Goal: Task Accomplishment & Management: Use online tool/utility

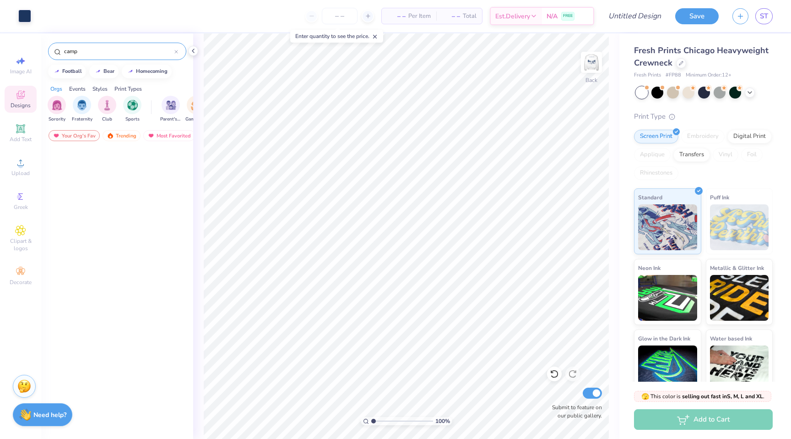
scroll to position [3487, 0]
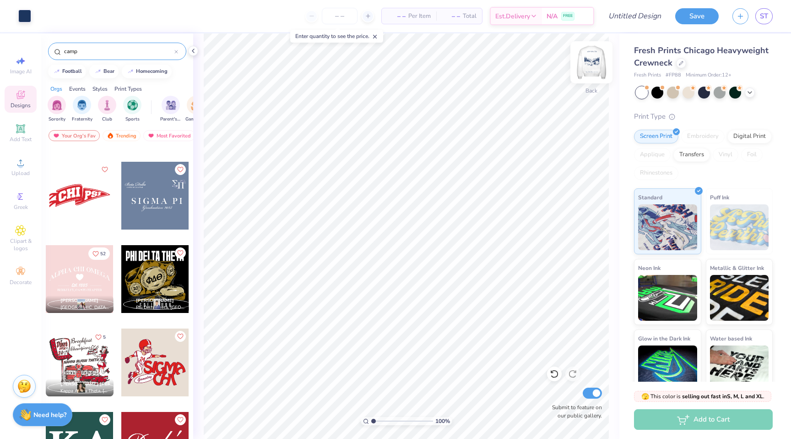
click at [587, 73] on img at bounding box center [591, 62] width 37 height 37
click at [30, 164] on div "Upload" at bounding box center [21, 166] width 32 height 27
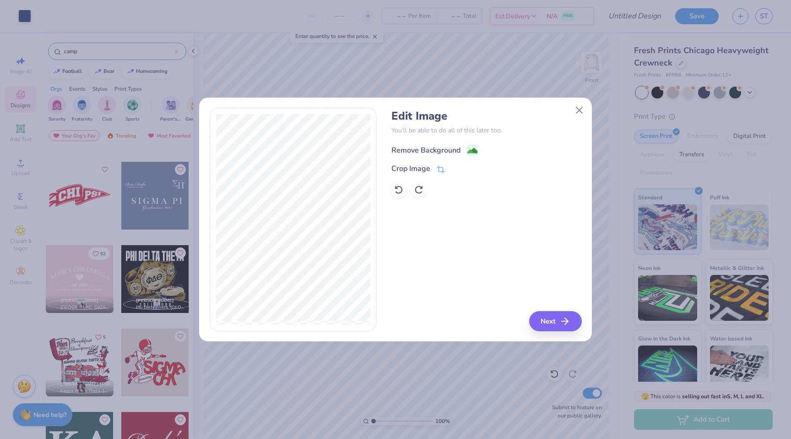
click at [451, 150] on div "Remove Background" at bounding box center [425, 150] width 69 height 11
click at [558, 321] on button "Next" at bounding box center [555, 321] width 53 height 20
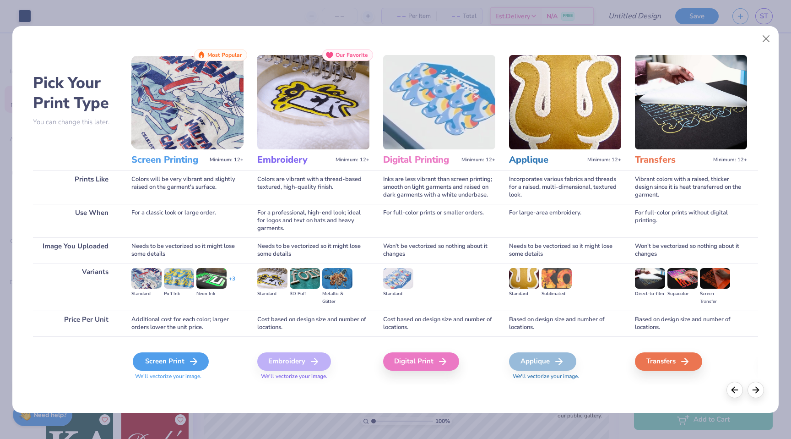
click at [190, 361] on icon at bounding box center [193, 361] width 11 height 11
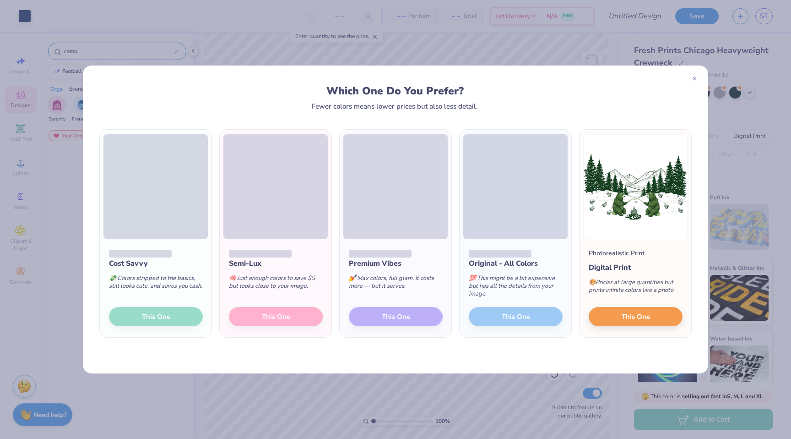
scroll to position [3487, 0]
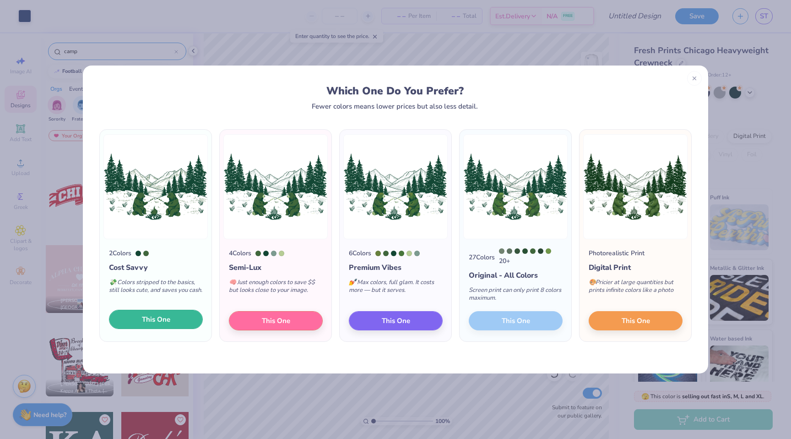
click at [167, 320] on span "This One" at bounding box center [156, 319] width 28 height 11
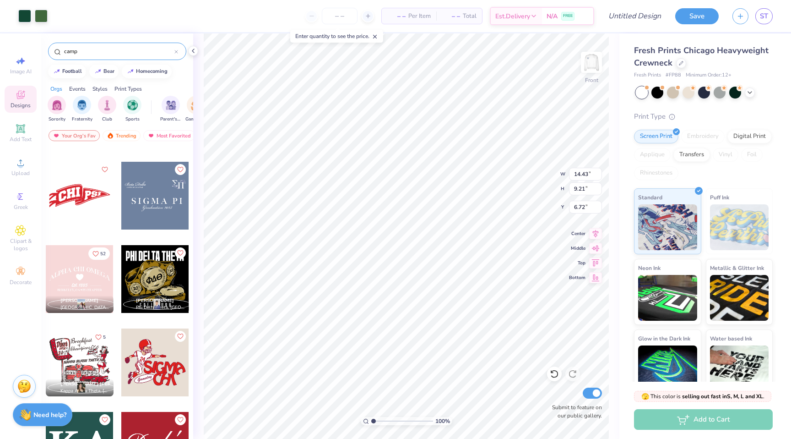
type input "14.43"
type input "9.21"
type input "6.66"
type input "13.25"
type input "8.45"
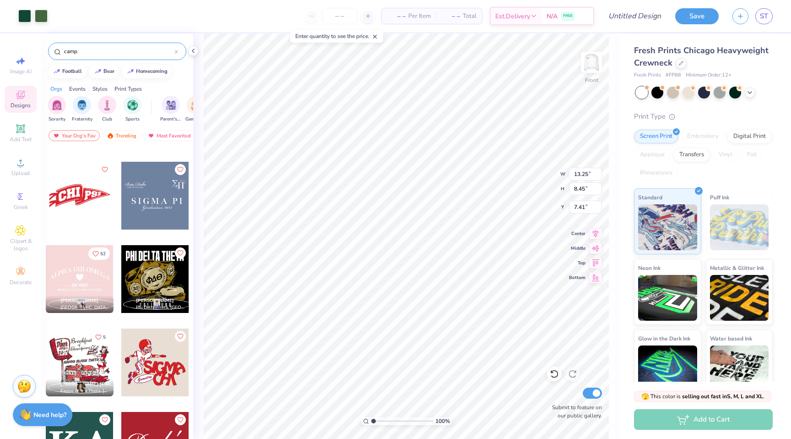
type input "6.85"
click at [616, 71] on div "100 % Front W 13.25 13.25 " H 8.45 8.45 " Y 6.85 6.85 " Center Middle Top Botto…" at bounding box center [406, 235] width 426 height 405
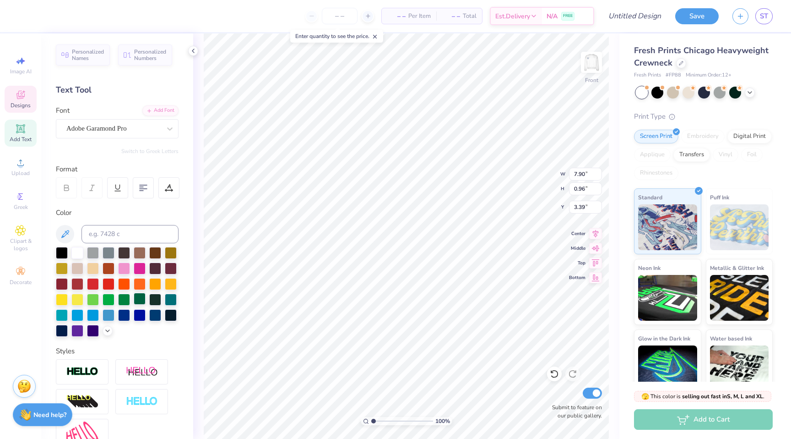
click at [134, 298] on div at bounding box center [140, 299] width 12 height 12
click at [152, 301] on div at bounding box center [155, 299] width 12 height 12
type input "9.87"
type input "0.87"
click at [153, 297] on div at bounding box center [155, 299] width 12 height 12
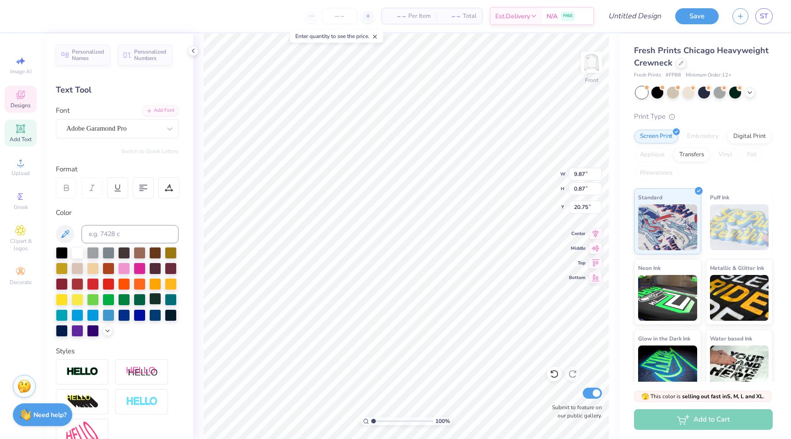
type input "15.77"
type input "7.90"
type input "0.96"
type input "7.60"
type input "6.90"
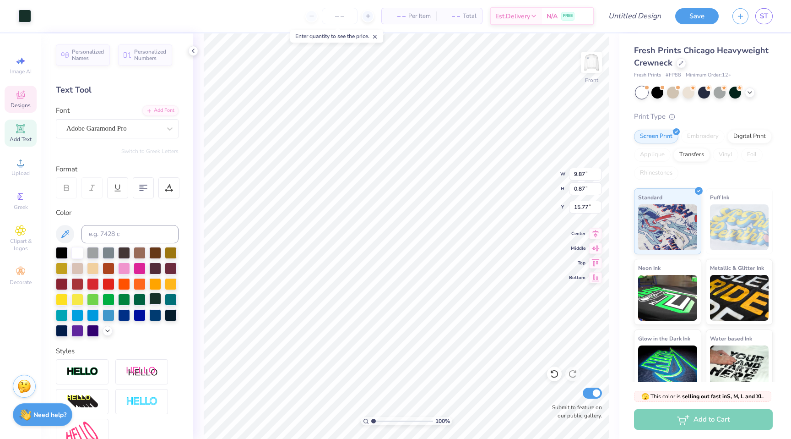
type input "15.70"
click at [600, 74] on div "Front" at bounding box center [591, 68] width 21 height 33
click at [600, 66] on div at bounding box center [591, 62] width 21 height 21
click at [593, 63] on img at bounding box center [591, 62] width 37 height 37
type input "3.67"
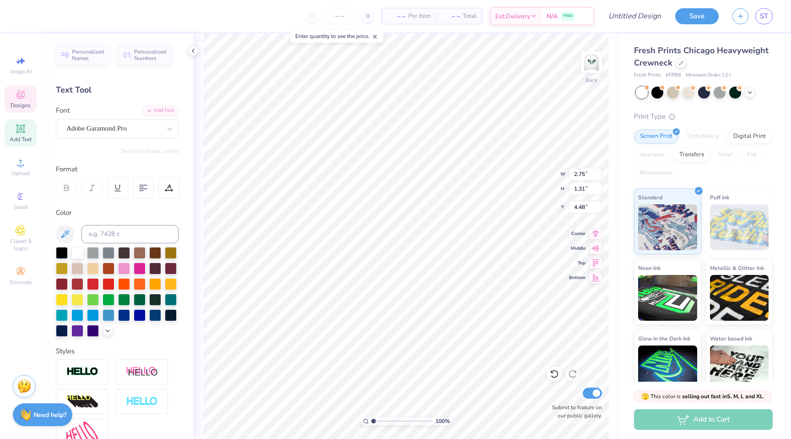
type input "1.38"
type input "2.95"
click at [156, 298] on div at bounding box center [155, 299] width 12 height 12
type input "2.75"
type input "1.31"
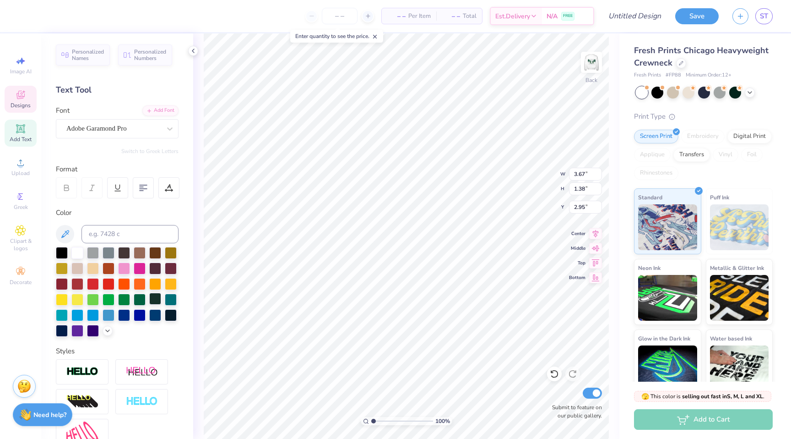
type input "4.48"
click at [149, 297] on div at bounding box center [155, 299] width 12 height 12
click at [137, 303] on div at bounding box center [140, 299] width 12 height 12
type input "2.75"
type input "1.31"
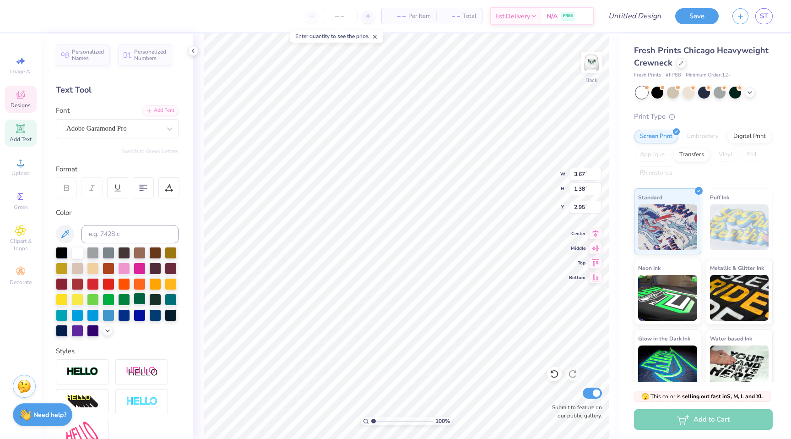
type input "4.48"
click at [141, 304] on div at bounding box center [140, 299] width 12 height 12
click at [599, 66] on img at bounding box center [591, 62] width 37 height 37
type input "6.91"
type input "7.68"
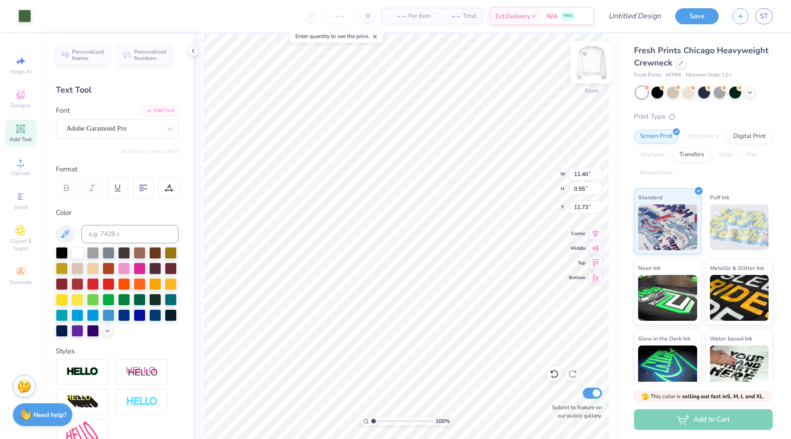
type input "11.23"
type input "7.23"
type input "16.45"
type input "7.90"
type input "0.96"
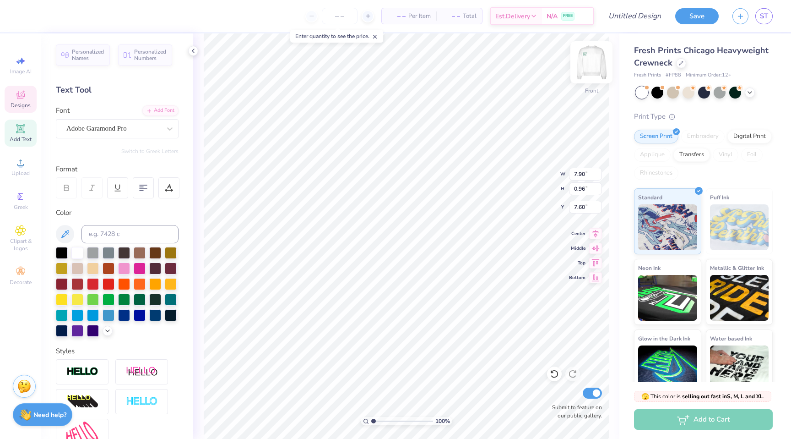
type input "8.41"
type input "8.28"
type input "9.12"
type input "0.81"
type input "16.49"
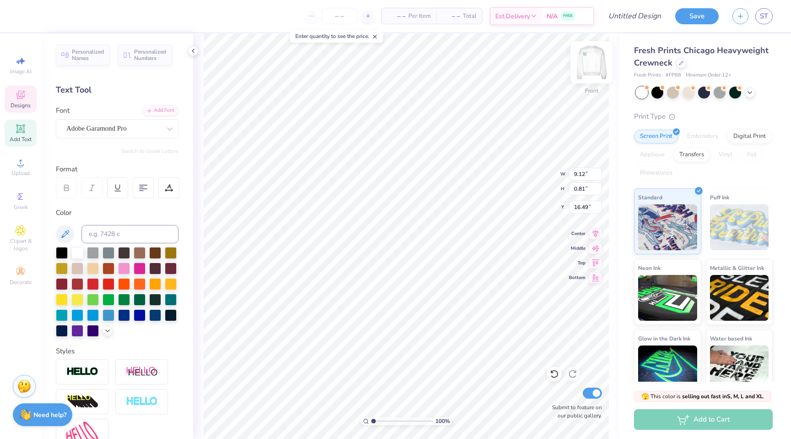
click at [589, 54] on img at bounding box center [591, 62] width 37 height 37
click at [589, 54] on img at bounding box center [591, 62] width 18 height 18
type input "7.68"
type input "6.72"
type input "2.78"
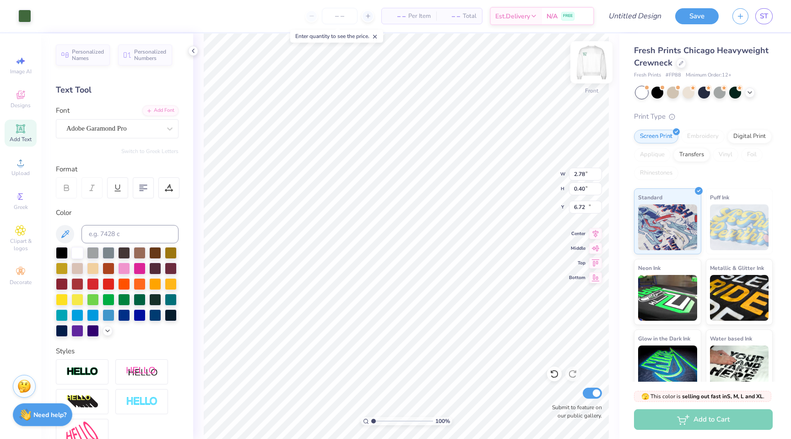
type input "0.40"
type input "12.93"
type input "17.69"
click at [383, 335] on li "Group" at bounding box center [394, 337] width 72 height 18
type input "6.72"
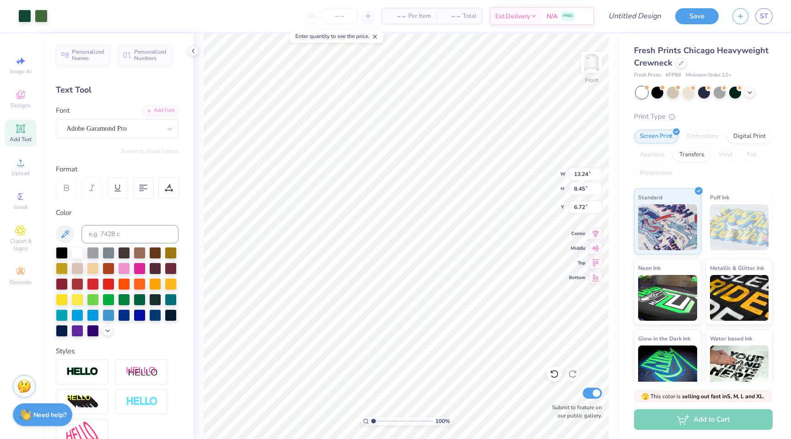
type input "9.12"
type input "0.81"
type input "15.49"
type input "6.49"
type input "15.37"
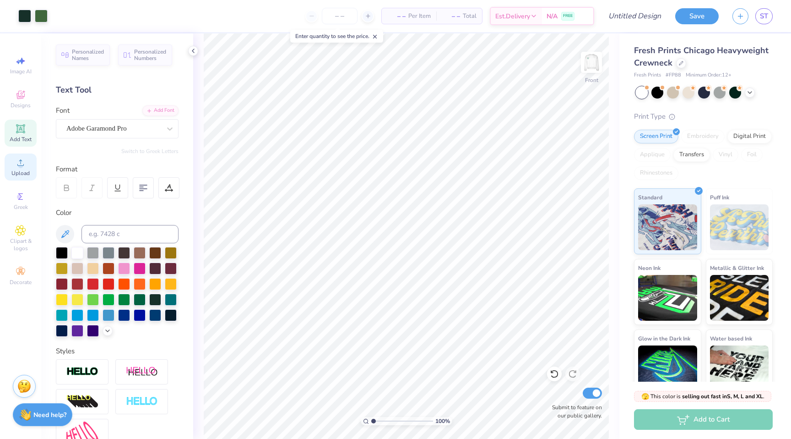
click at [22, 169] on div "Upload" at bounding box center [21, 166] width 32 height 27
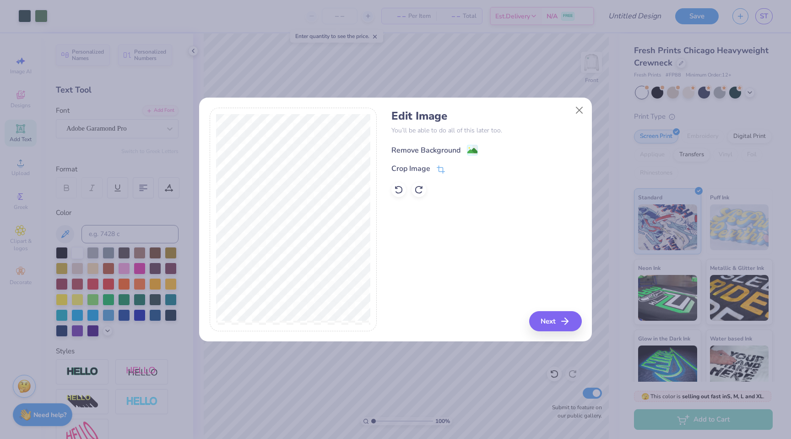
click at [446, 148] on div "Remove Background" at bounding box center [425, 150] width 69 height 11
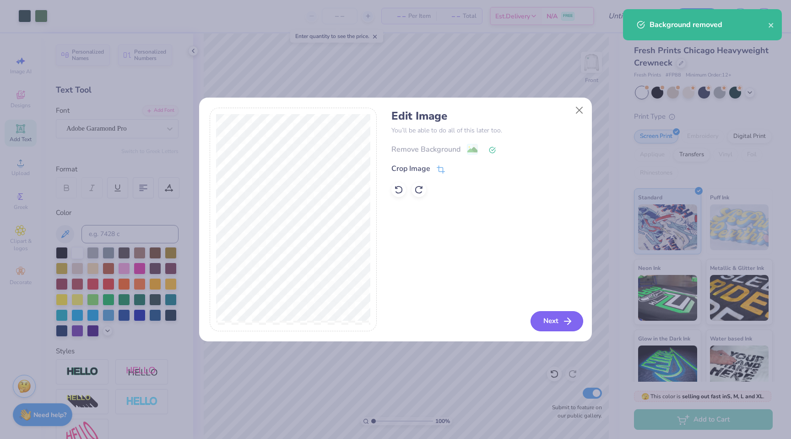
click at [569, 319] on polyline "button" at bounding box center [569, 321] width 3 height 6
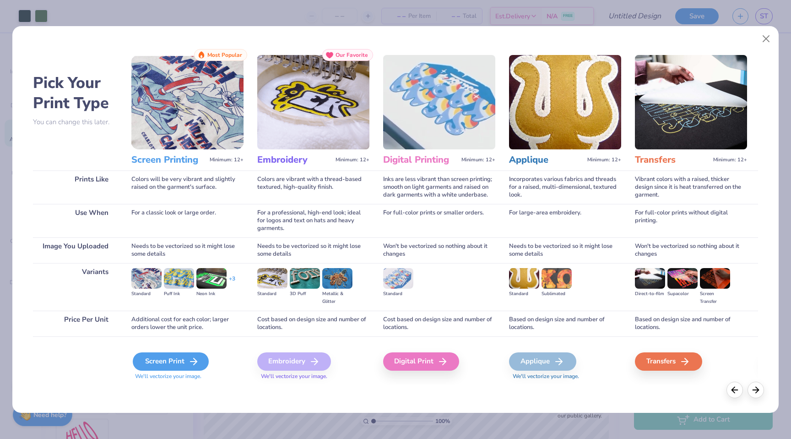
click at [184, 370] on div "Screen Print" at bounding box center [171, 361] width 76 height 18
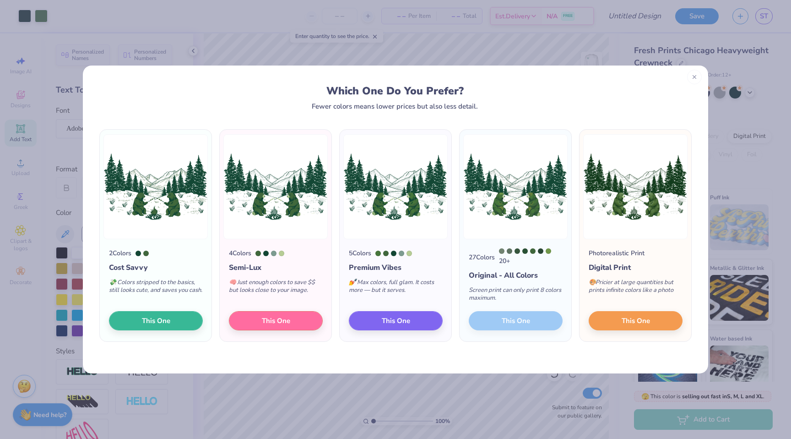
click at [692, 81] on div at bounding box center [694, 77] width 15 height 15
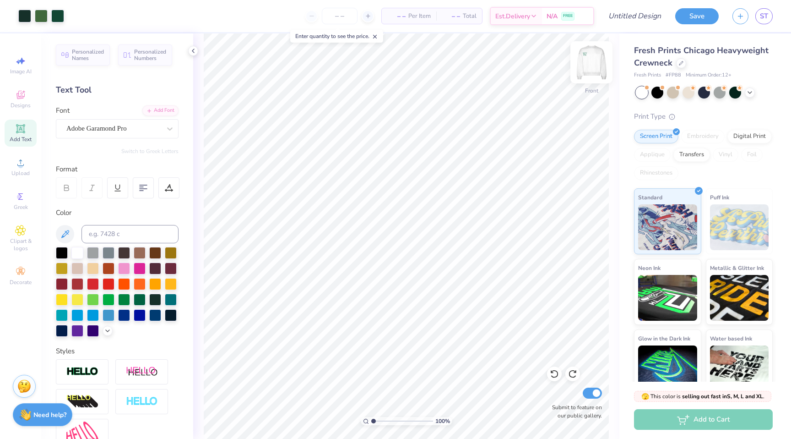
click at [589, 62] on img at bounding box center [591, 62] width 37 height 37
click at [590, 64] on img at bounding box center [591, 62] width 37 height 37
type input "9.12"
type input "0.81"
type input "15.37"
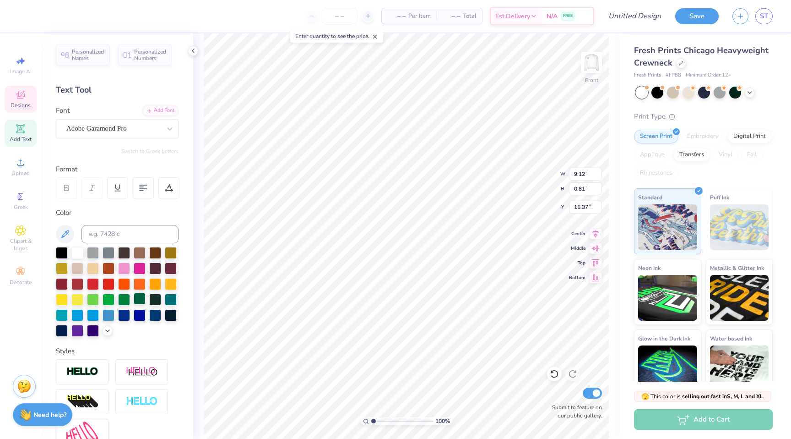
click at [139, 296] on div at bounding box center [140, 299] width 12 height 12
type input "13.24"
type input "8.45"
type input "6.49"
click at [587, 67] on img at bounding box center [591, 62] width 37 height 37
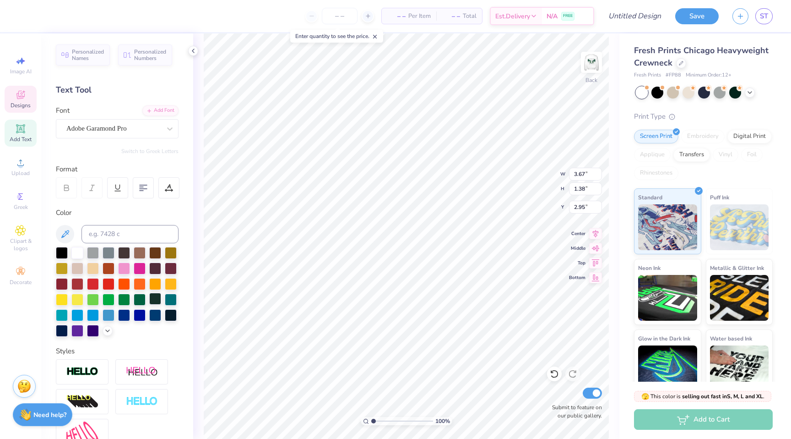
click at [152, 295] on div at bounding box center [155, 299] width 12 height 12
click at [599, 61] on img at bounding box center [591, 62] width 37 height 37
click at [25, 163] on icon at bounding box center [20, 162] width 11 height 11
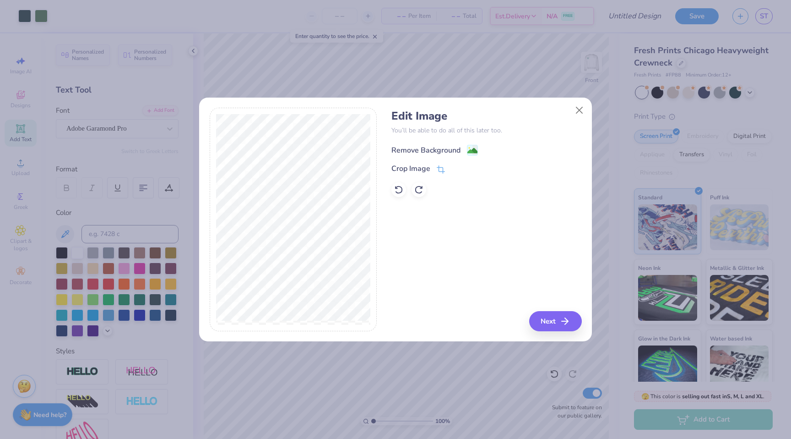
click at [446, 145] on div "Remove Background" at bounding box center [425, 150] width 69 height 11
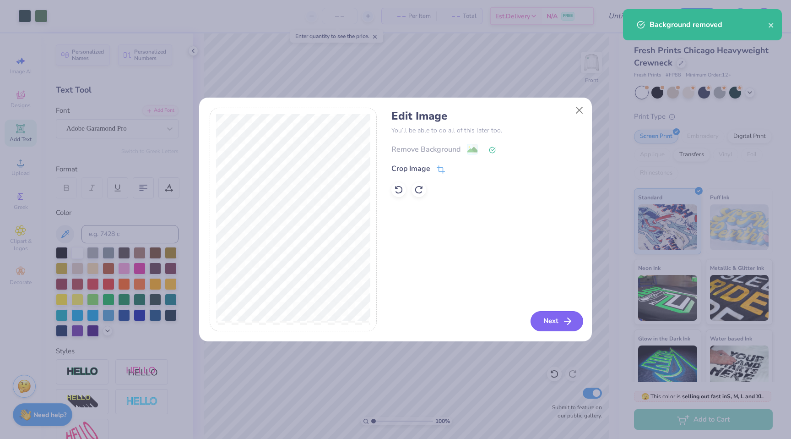
click at [557, 315] on button "Next" at bounding box center [557, 321] width 53 height 20
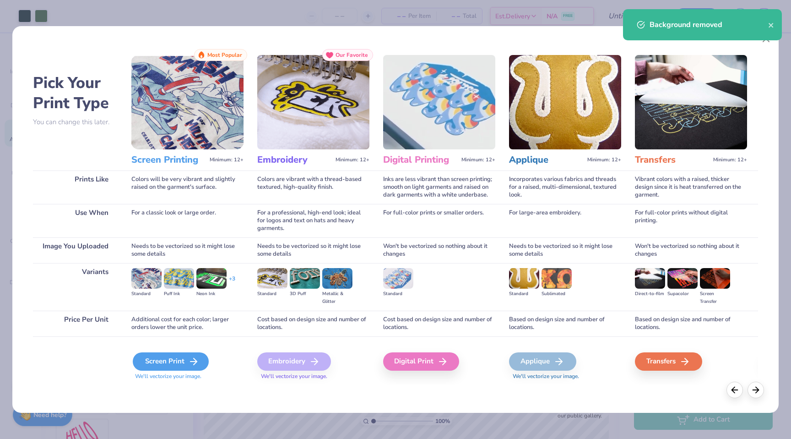
click at [178, 361] on div "Screen Print" at bounding box center [171, 361] width 76 height 18
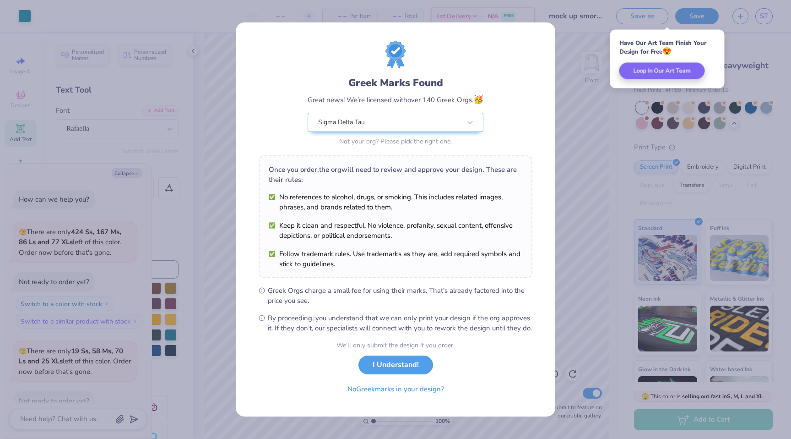
click at [537, 36] on div "Greek Marks Found Great news! We’re licensed with over 140 Greek Orgs. 🥳 Sigma …" at bounding box center [396, 219] width 320 height 394
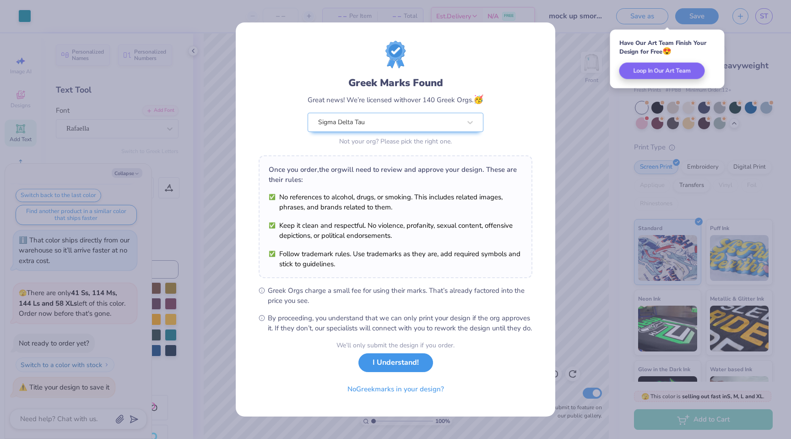
click at [399, 372] on button "I Understand!" at bounding box center [396, 362] width 75 height 19
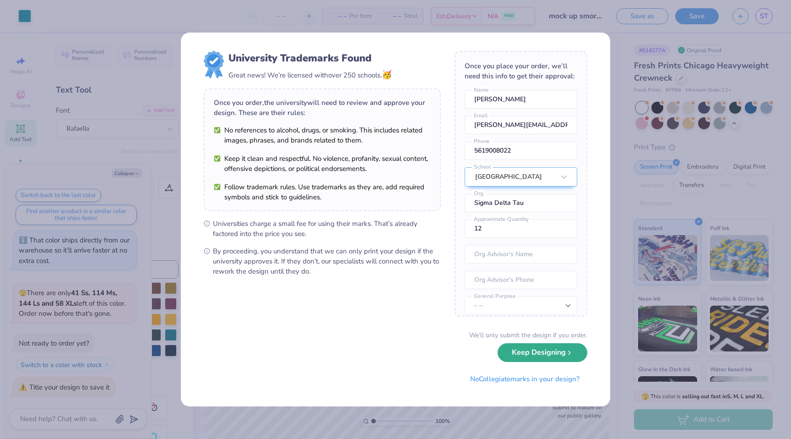
click at [551, 358] on button "Keep Designing" at bounding box center [543, 352] width 90 height 19
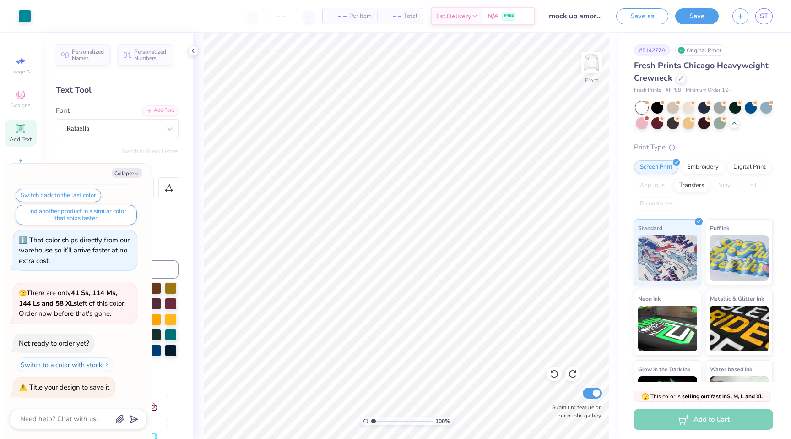
type textarea "x"
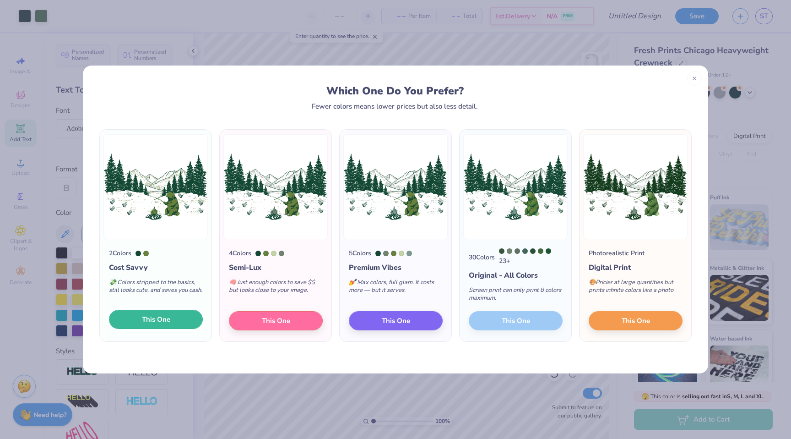
click at [183, 322] on button "This One" at bounding box center [156, 319] width 94 height 19
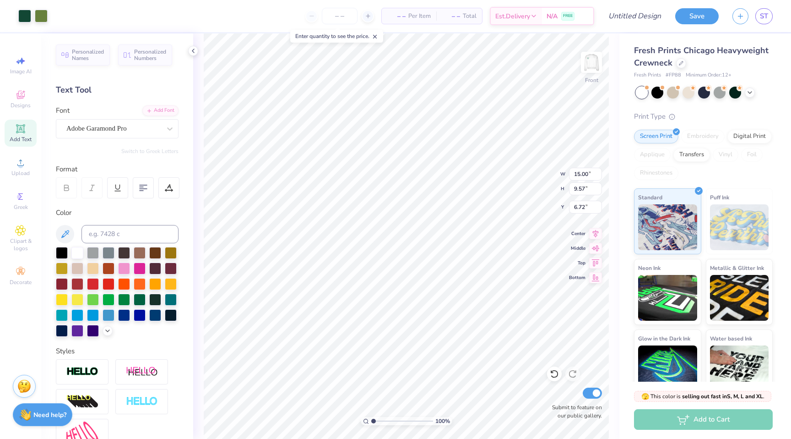
type input "5.80"
click at [25, 166] on icon at bounding box center [20, 162] width 11 height 11
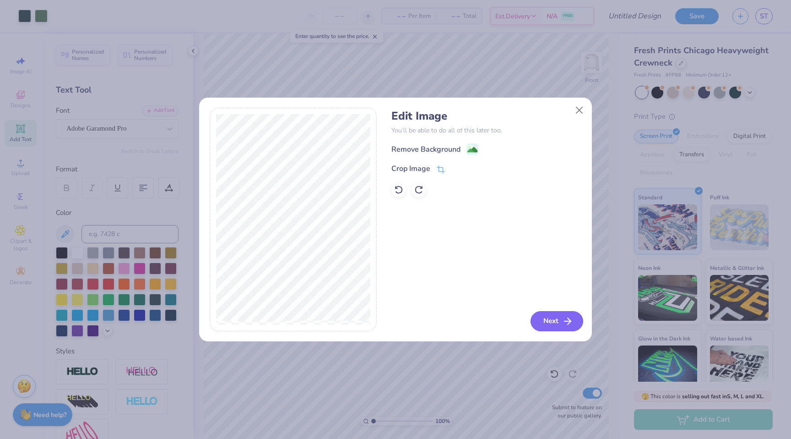
click at [557, 323] on button "Next" at bounding box center [557, 321] width 53 height 20
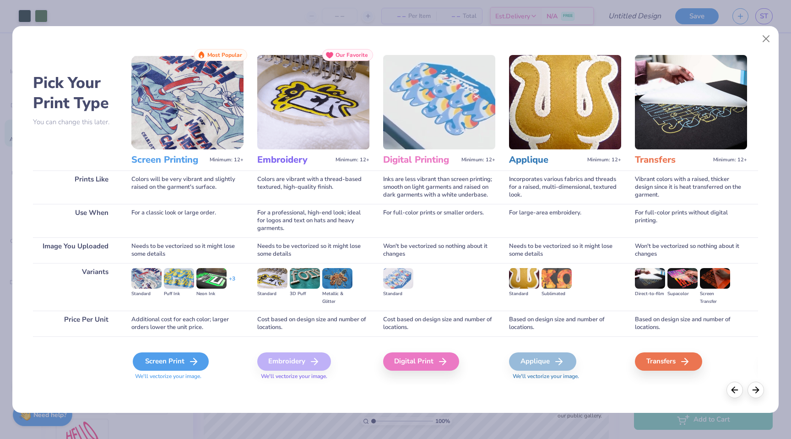
click at [186, 360] on div "Screen Print" at bounding box center [171, 361] width 76 height 18
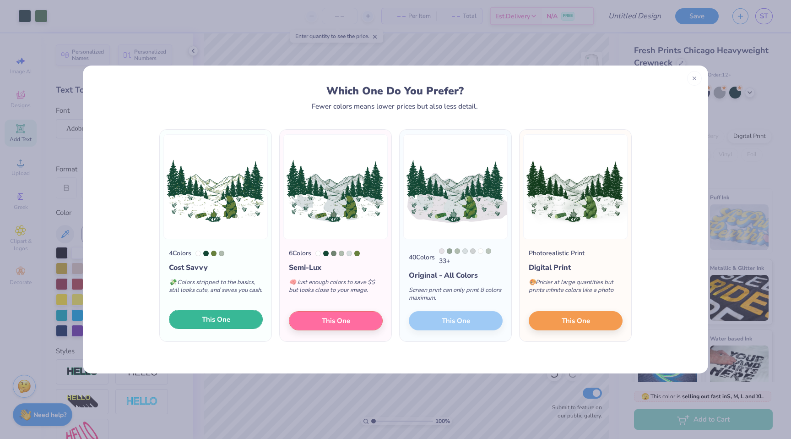
click at [216, 322] on span "This One" at bounding box center [216, 319] width 28 height 11
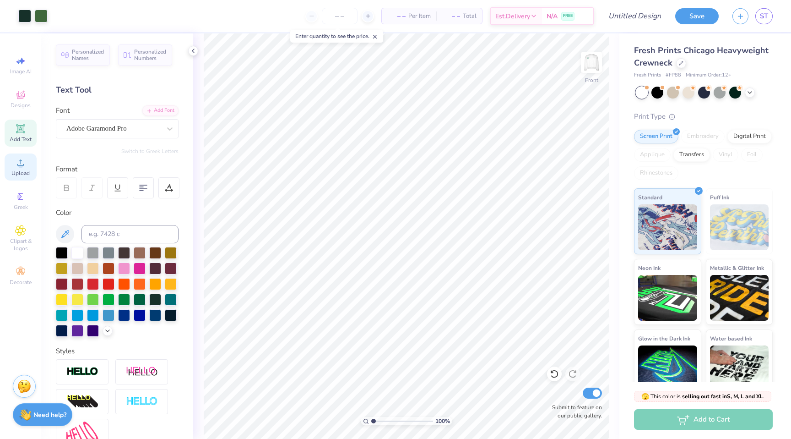
click at [22, 157] on icon at bounding box center [20, 162] width 11 height 11
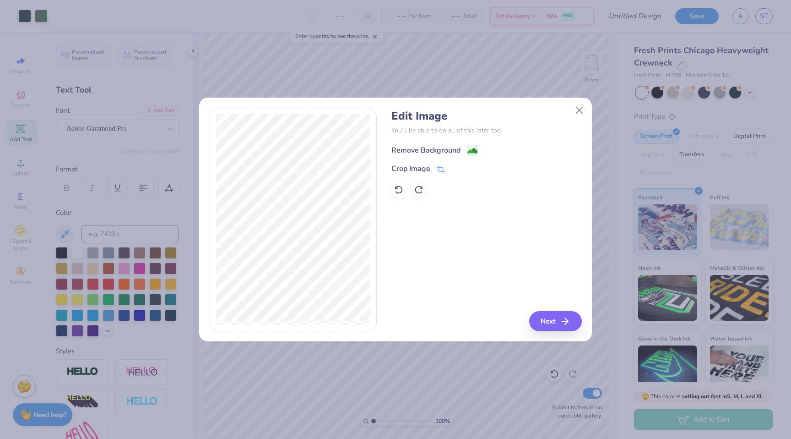
click at [436, 151] on div "Remove Background" at bounding box center [425, 150] width 69 height 11
click at [554, 315] on button "Next" at bounding box center [557, 321] width 53 height 20
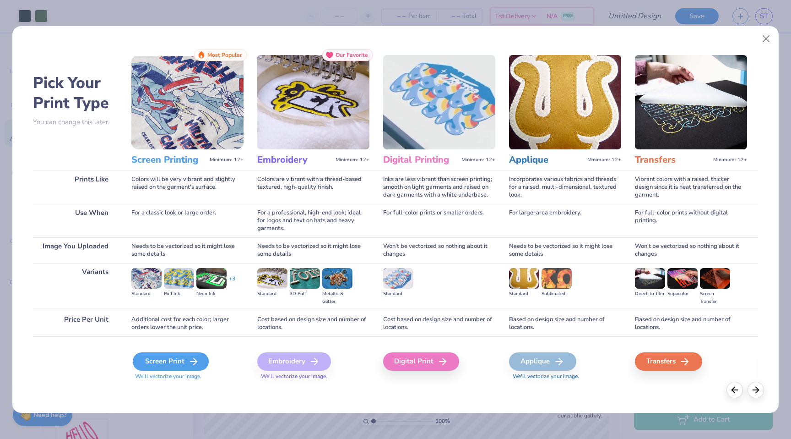
click at [153, 363] on div "Screen Print" at bounding box center [171, 361] width 76 height 18
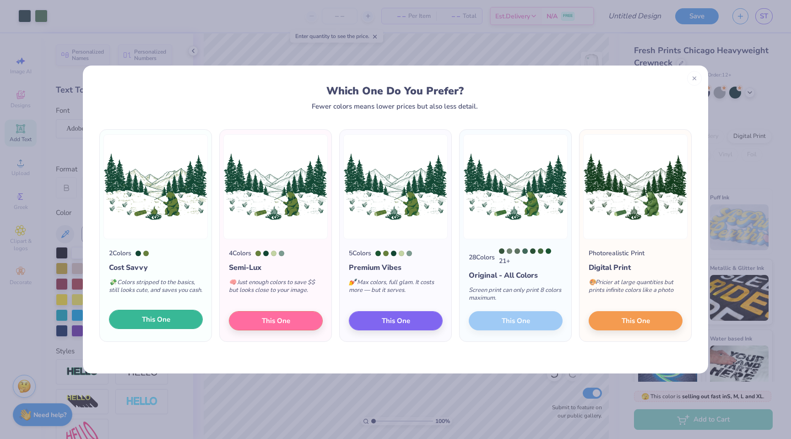
click at [168, 319] on span "This One" at bounding box center [156, 319] width 28 height 11
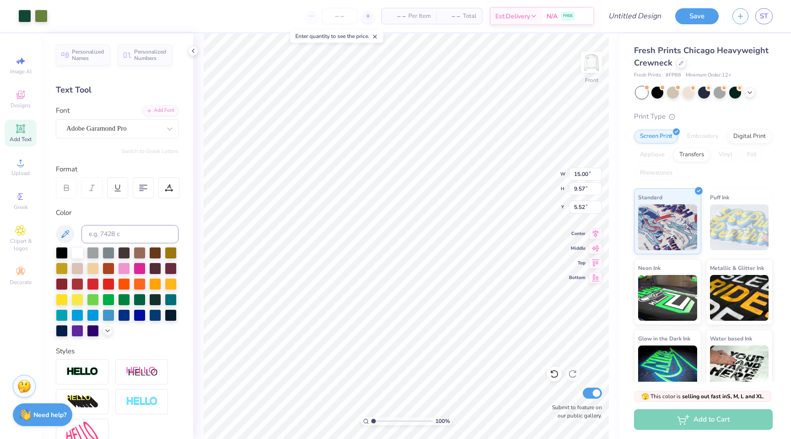
type input "5.52"
click at [20, 166] on circle at bounding box center [20, 165] width 5 height 5
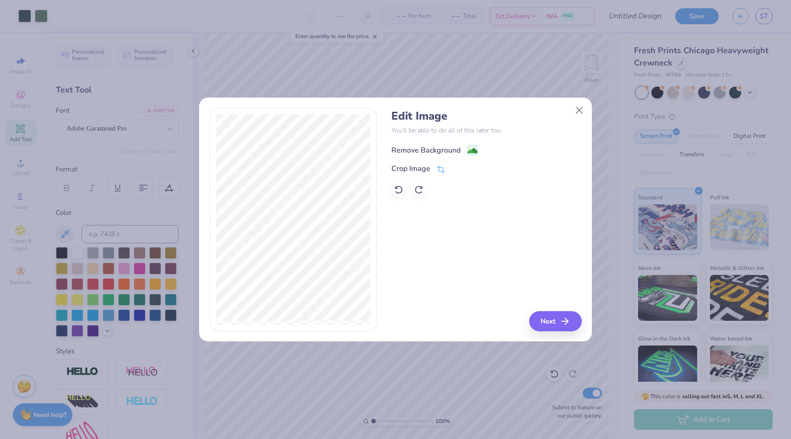
click at [448, 148] on div "Remove Background" at bounding box center [425, 150] width 69 height 11
click at [537, 321] on button "Next" at bounding box center [557, 321] width 53 height 20
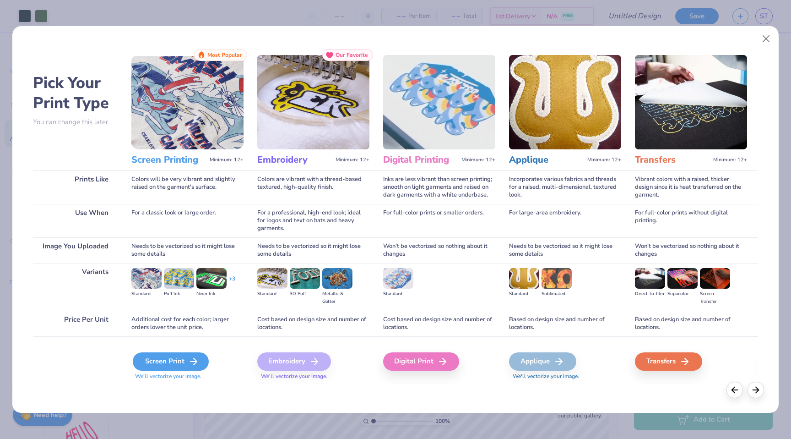
click at [177, 359] on div "Screen Print" at bounding box center [171, 361] width 76 height 18
